Goal: Task Accomplishment & Management: Manage account settings

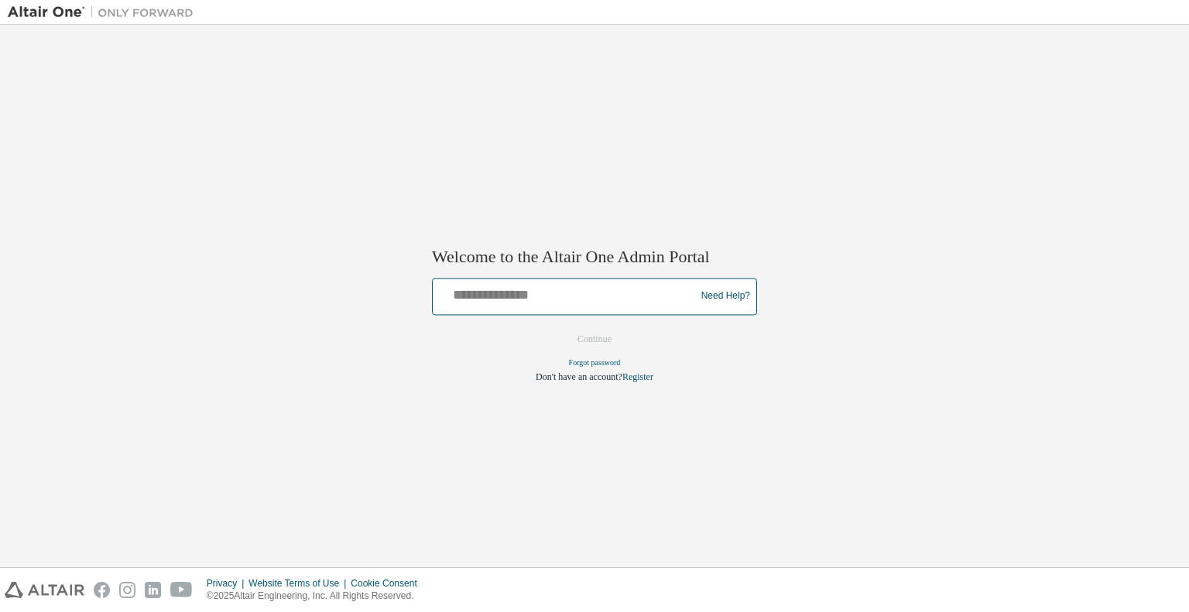
click at [537, 295] on input "text" at bounding box center [566, 293] width 255 height 22
click at [560, 292] on input "text" at bounding box center [566, 293] width 255 height 22
type input "**********"
click at [604, 336] on button "Continue" at bounding box center [594, 338] width 67 height 23
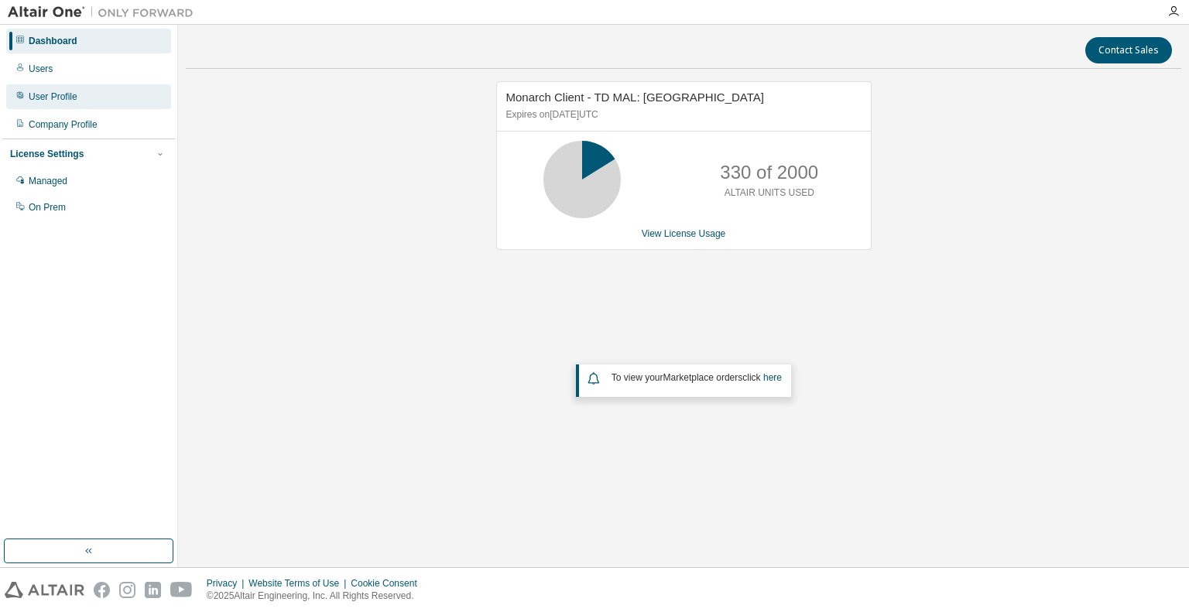
click at [59, 97] on div "User Profile" at bounding box center [53, 97] width 49 height 12
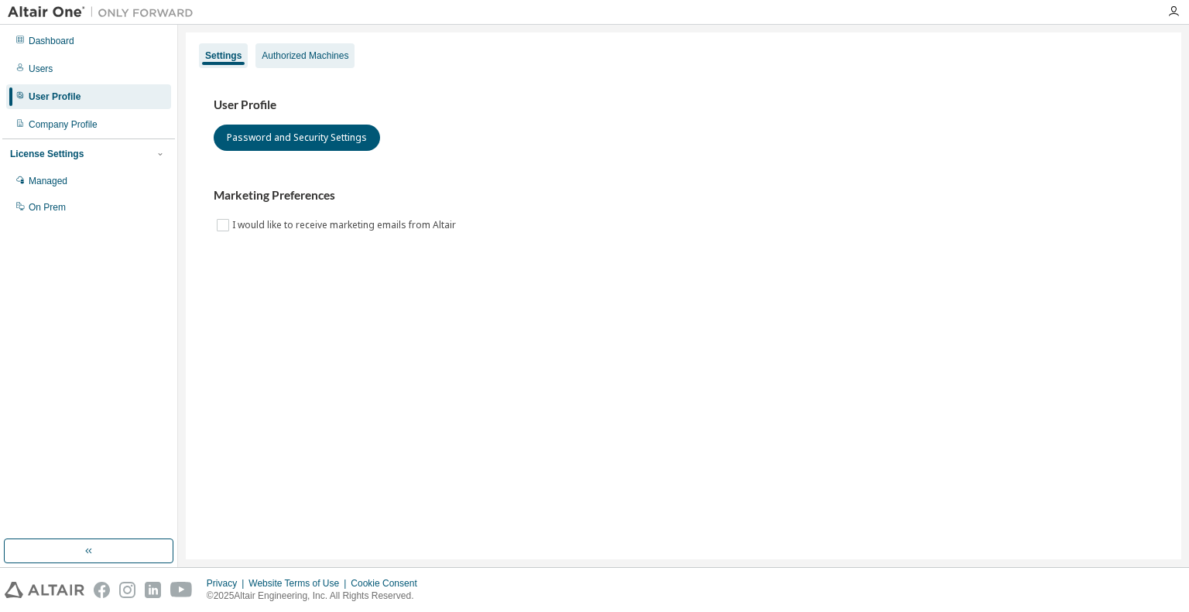
click at [301, 57] on div "Authorized Machines" at bounding box center [305, 56] width 87 height 12
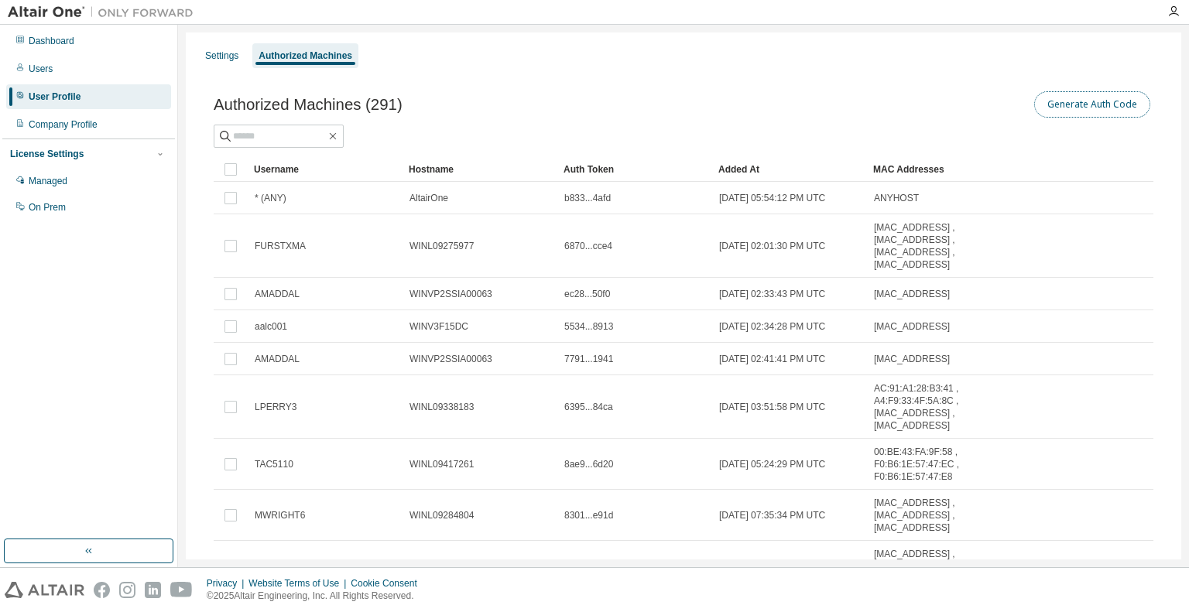
click at [1095, 104] on button "Generate Auth Code" at bounding box center [1092, 104] width 116 height 26
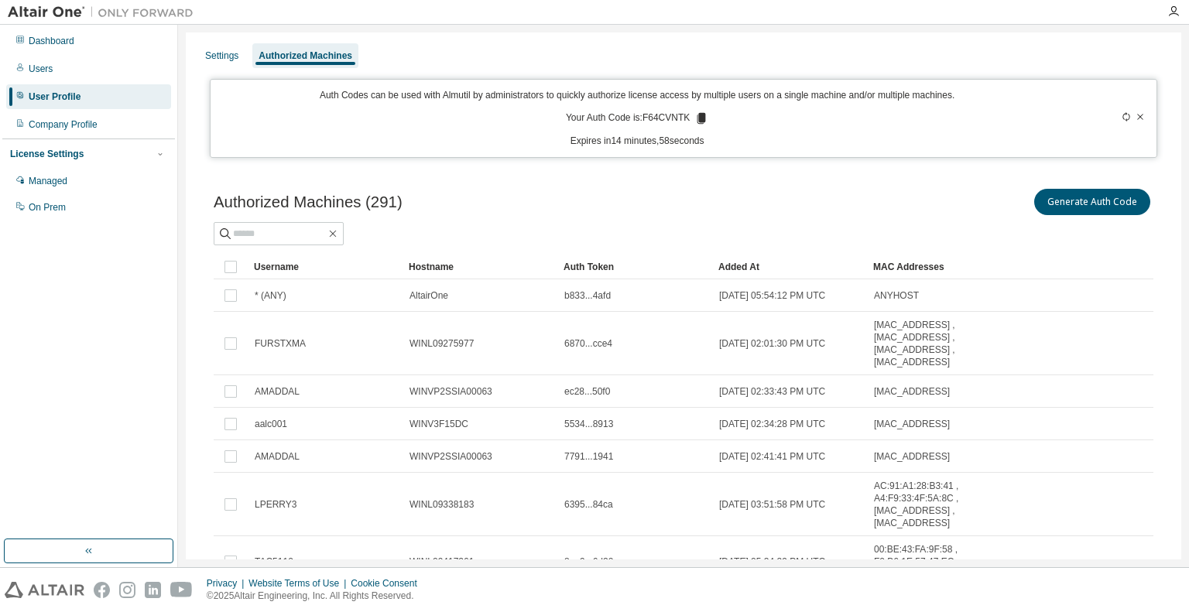
click at [698, 118] on icon at bounding box center [702, 118] width 9 height 11
